Goal: Task Accomplishment & Management: Use online tool/utility

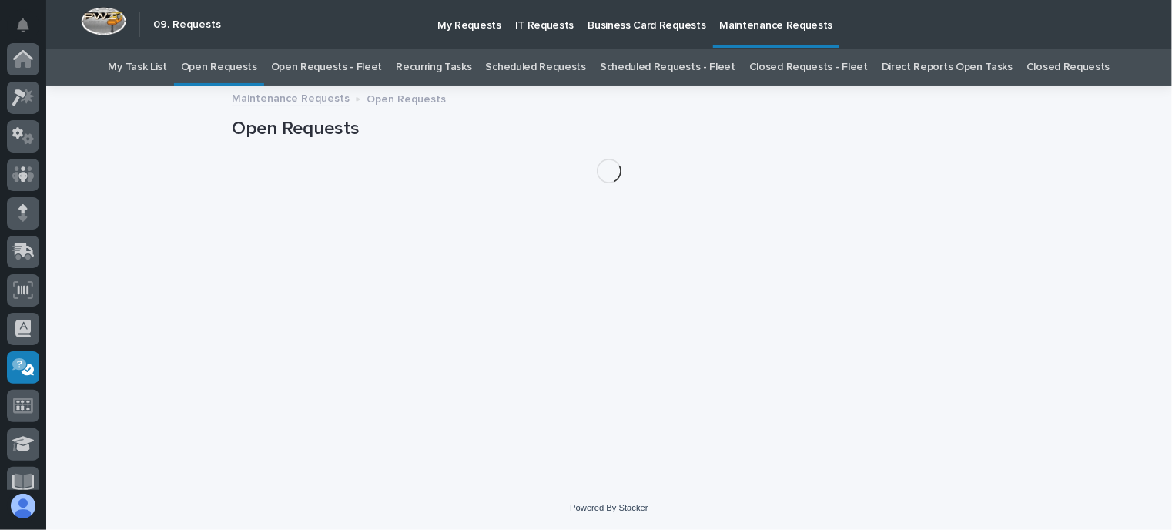
scroll to position [308, 0]
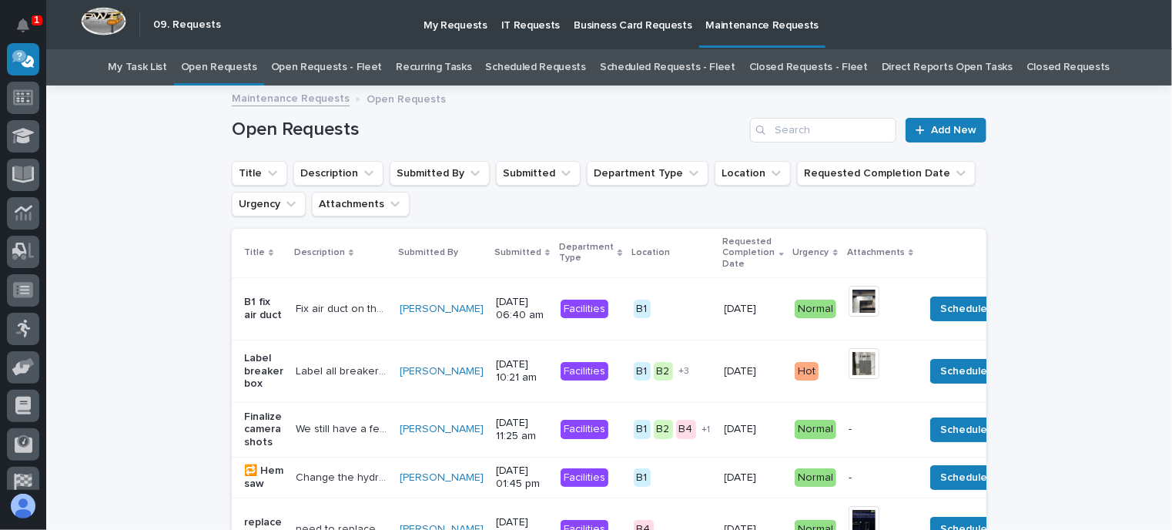
click at [340, 66] on link "Open Requests - Fleet" at bounding box center [327, 67] width 112 height 36
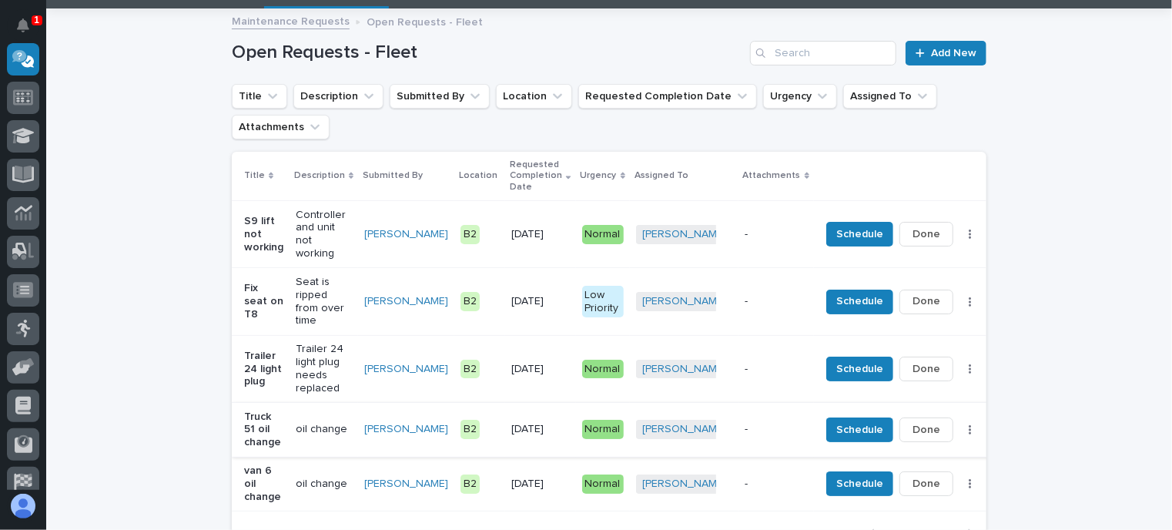
scroll to position [154, 0]
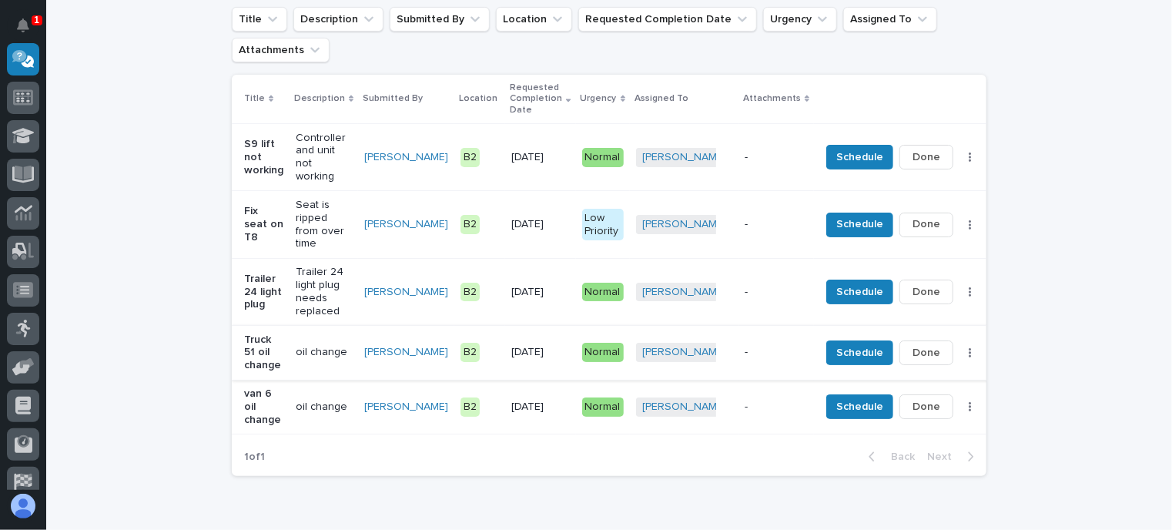
click at [913, 344] on span "Done" at bounding box center [927, 353] width 28 height 18
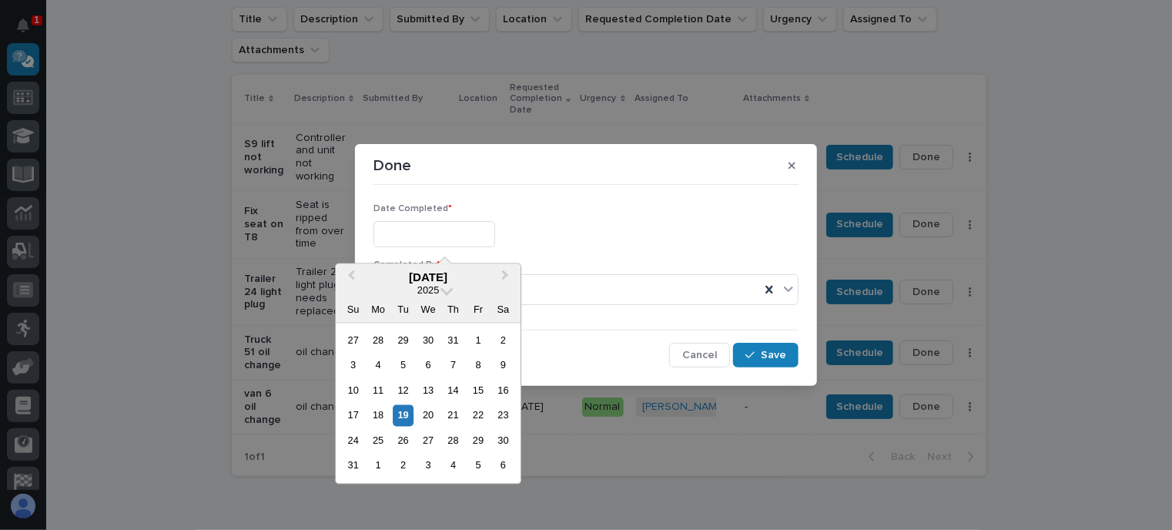
click at [475, 237] on input "text" at bounding box center [435, 234] width 122 height 27
click at [407, 415] on div "19" at bounding box center [403, 415] width 21 height 21
type input "**********"
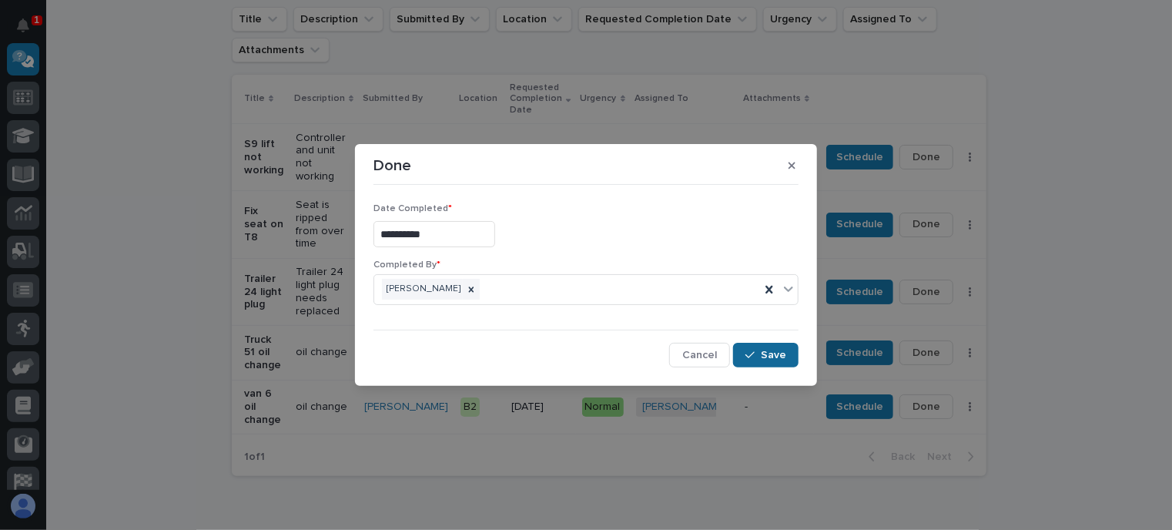
click at [796, 352] on button "Save" at bounding box center [765, 355] width 65 height 25
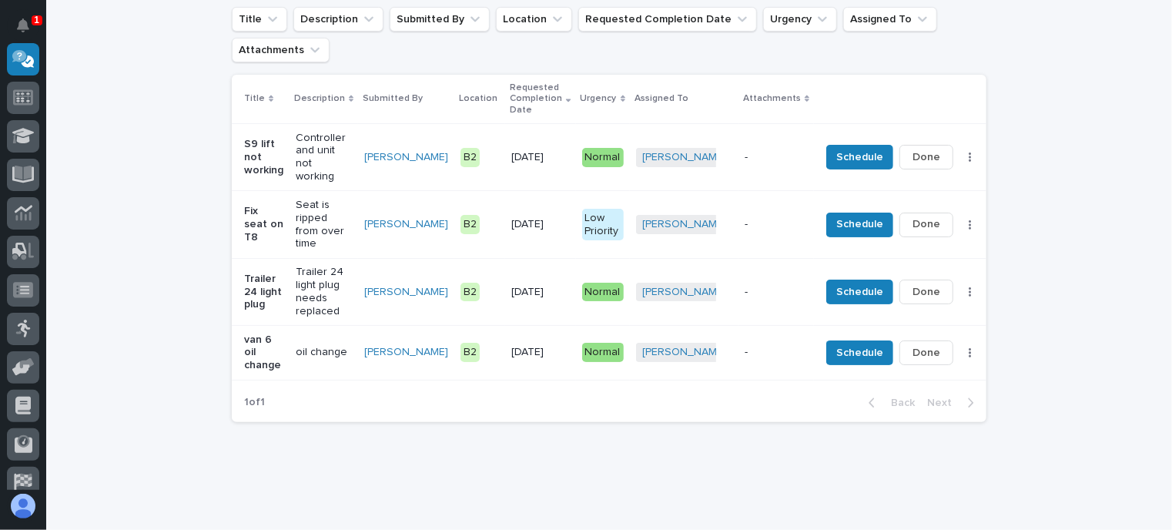
scroll to position [126, 0]
